Goal: Subscribe to service/newsletter

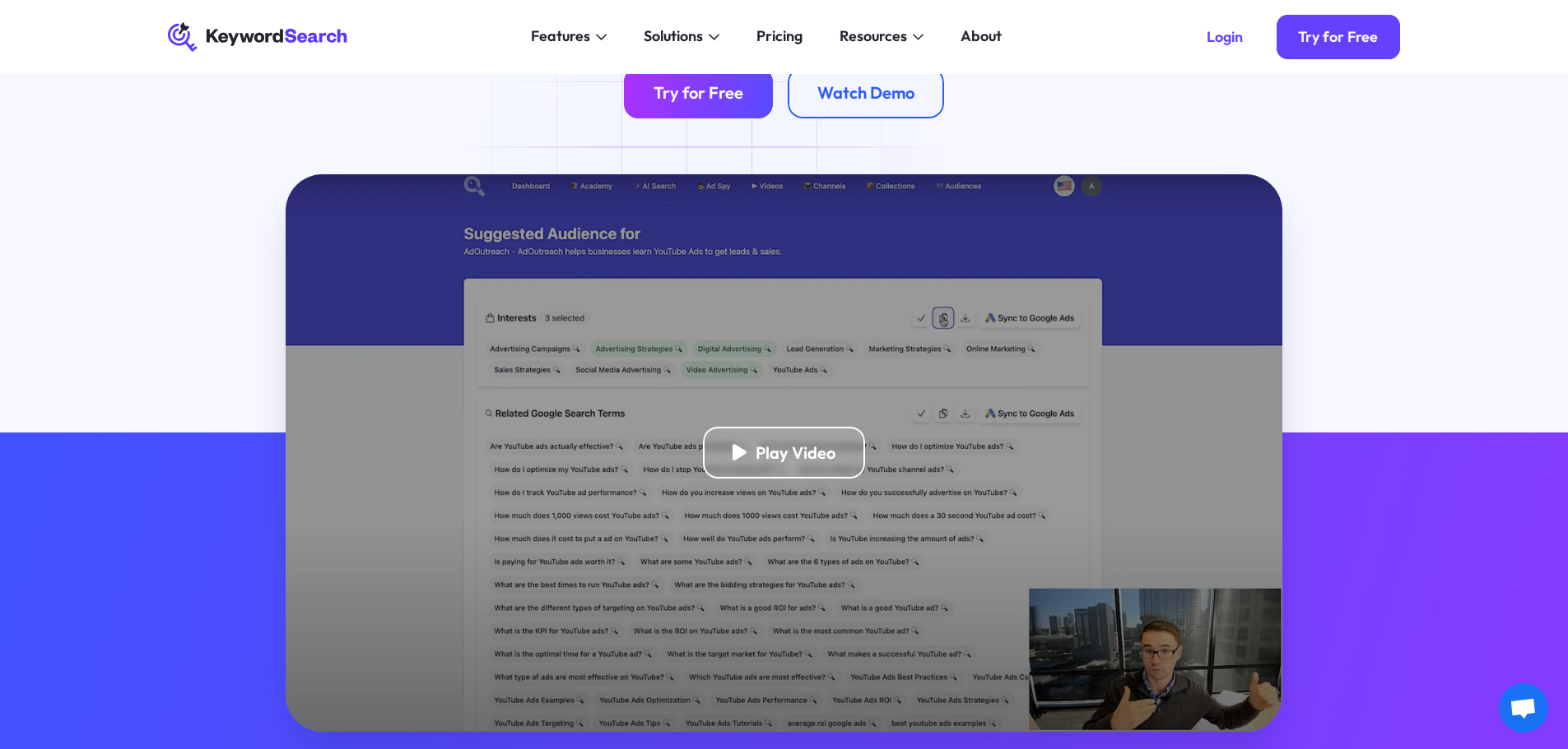
scroll to position [165, 0]
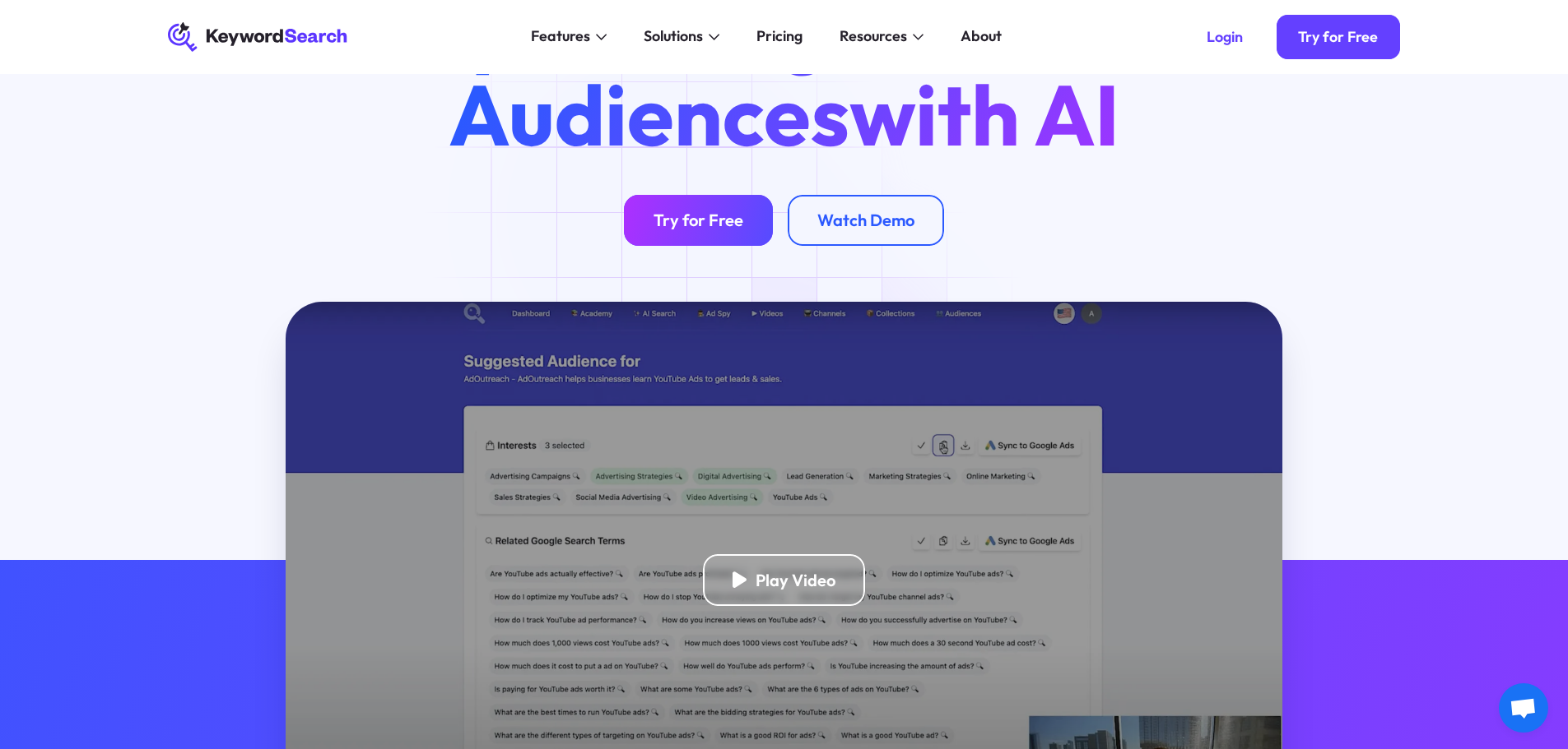
click at [673, 215] on div "Try for Free" at bounding box center [698, 220] width 90 height 21
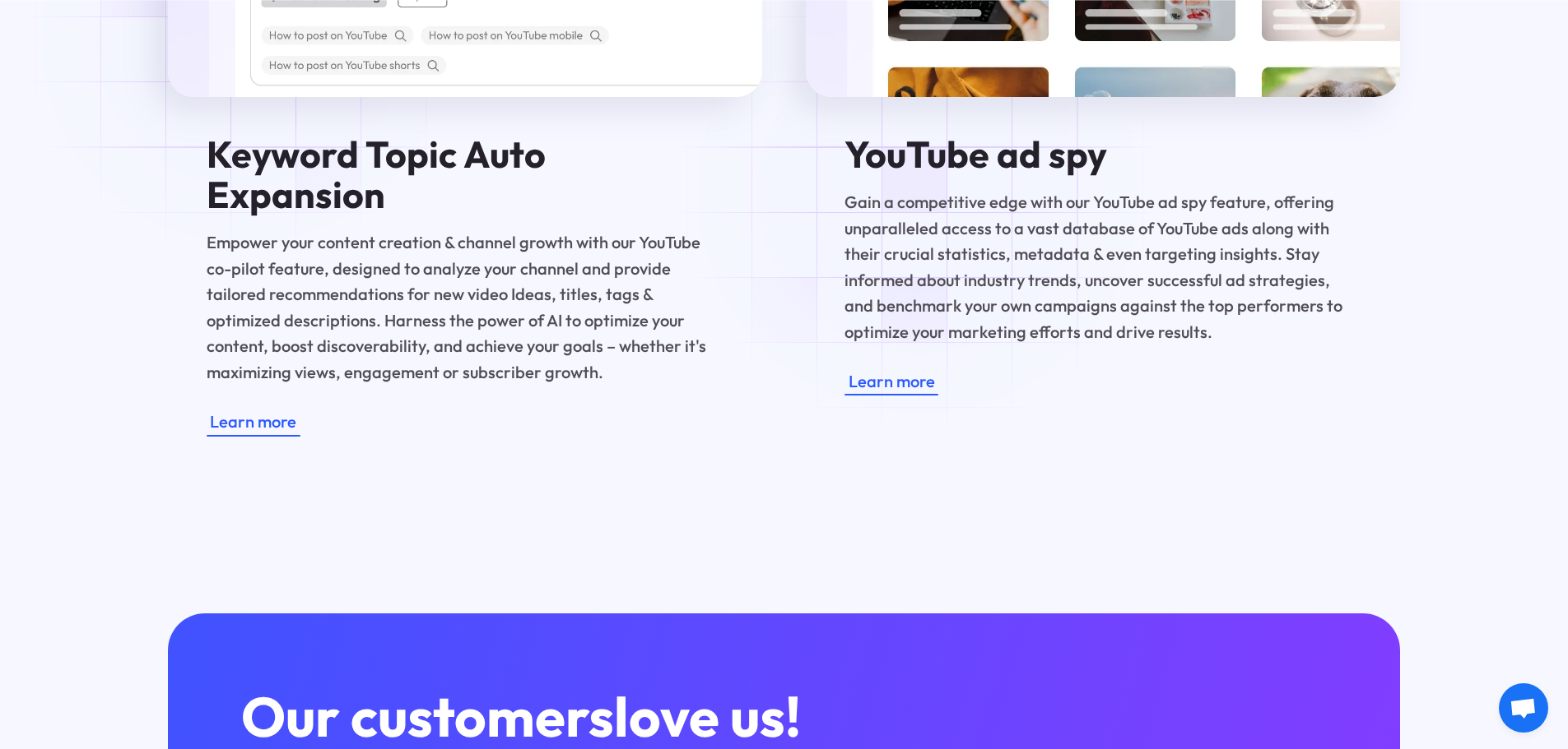
scroll to position [3783, 0]
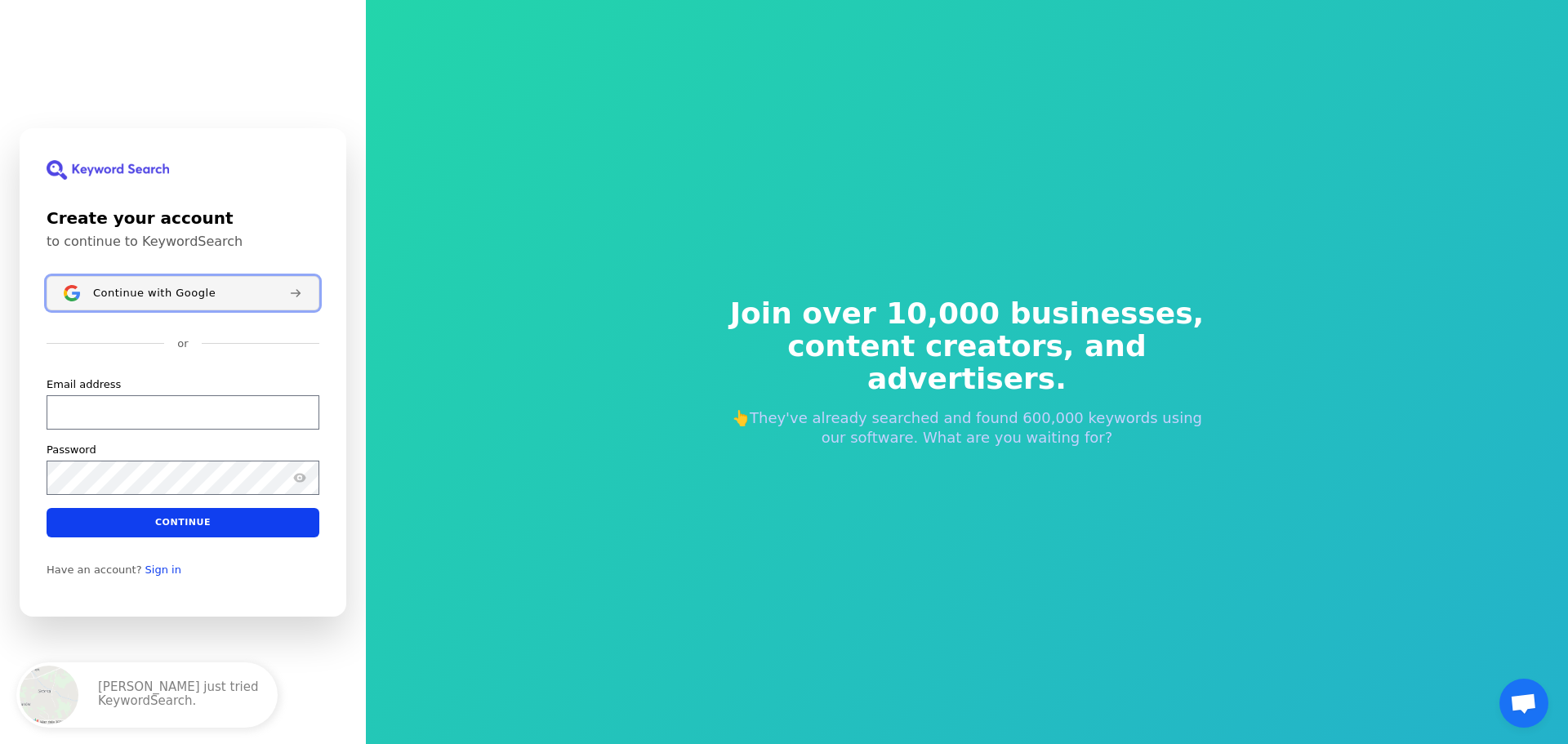
click at [211, 302] on button "Continue with Google" at bounding box center [183, 293] width 273 height 34
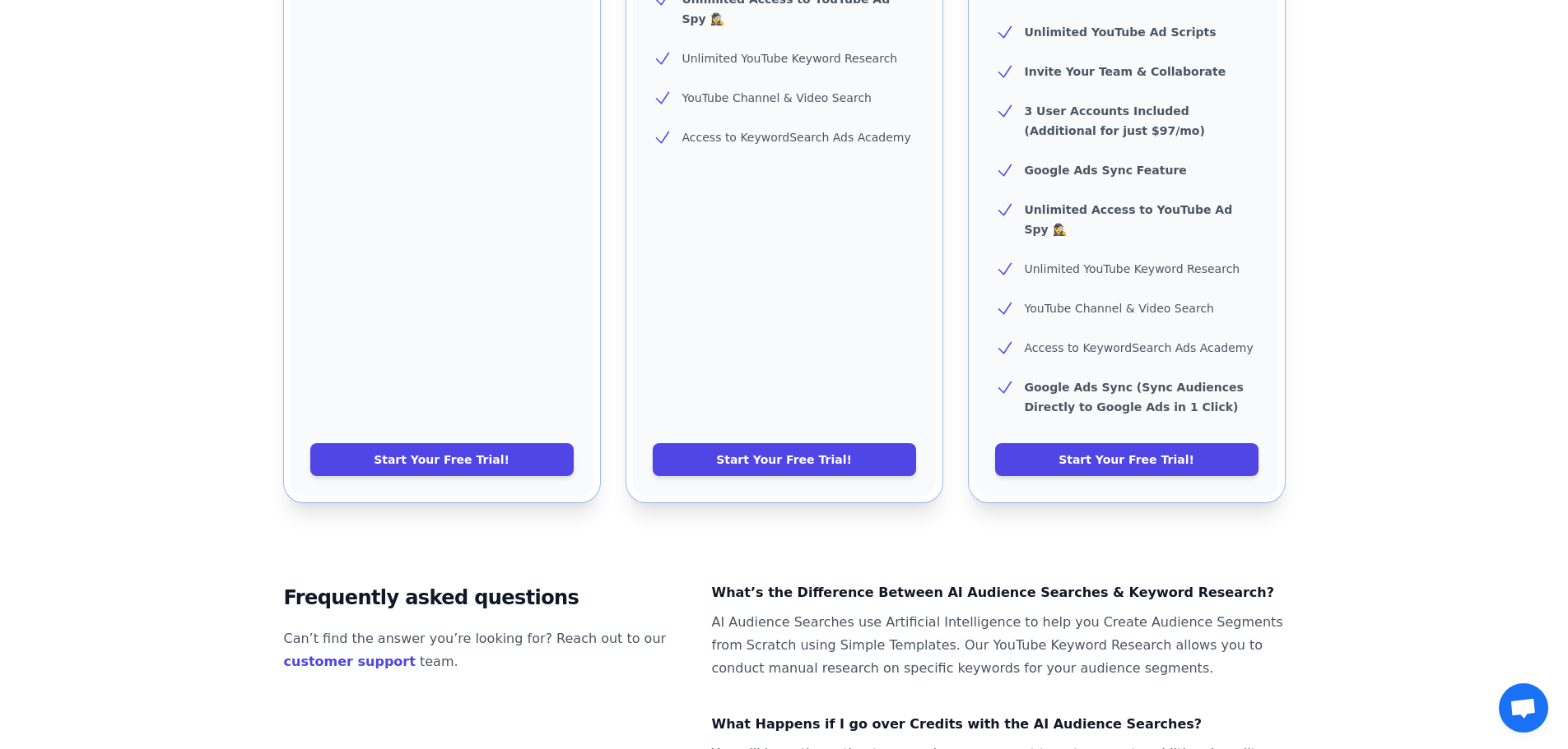
scroll to position [961, 0]
